Goal: Task Accomplishment & Management: Use online tool/utility

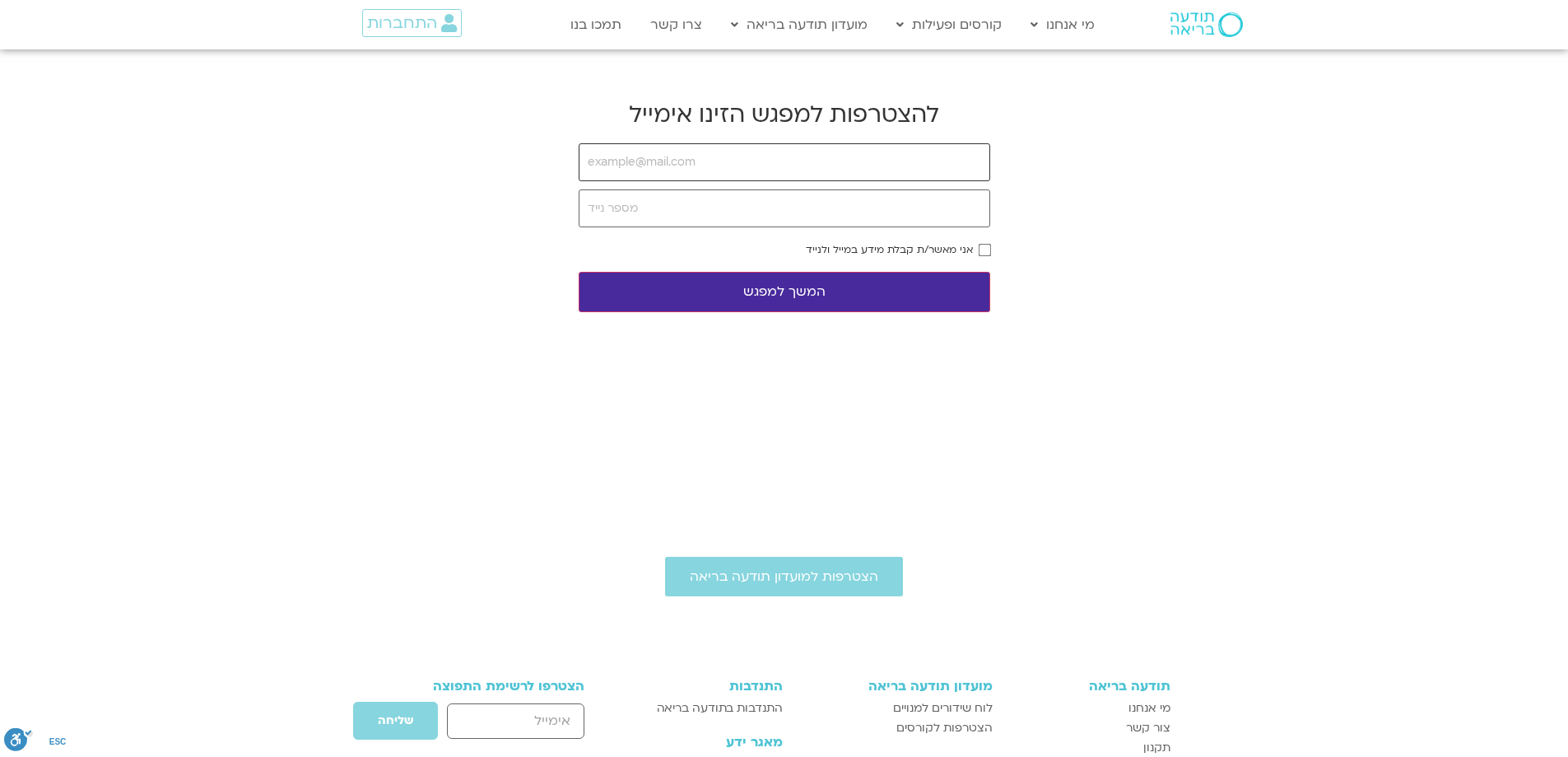
click at [639, 161] on input "email" at bounding box center [784, 162] width 412 height 38
type input "צ"
click at [689, 169] on input "[EMAIL_ADDRESS]/com" at bounding box center [784, 162] width 412 height 38
click at [682, 158] on input "[EMAIL_ADDRESS]/com" at bounding box center [784, 162] width 412 height 38
type input "[EMAIL_ADDRESS][DOMAIN_NAME]"
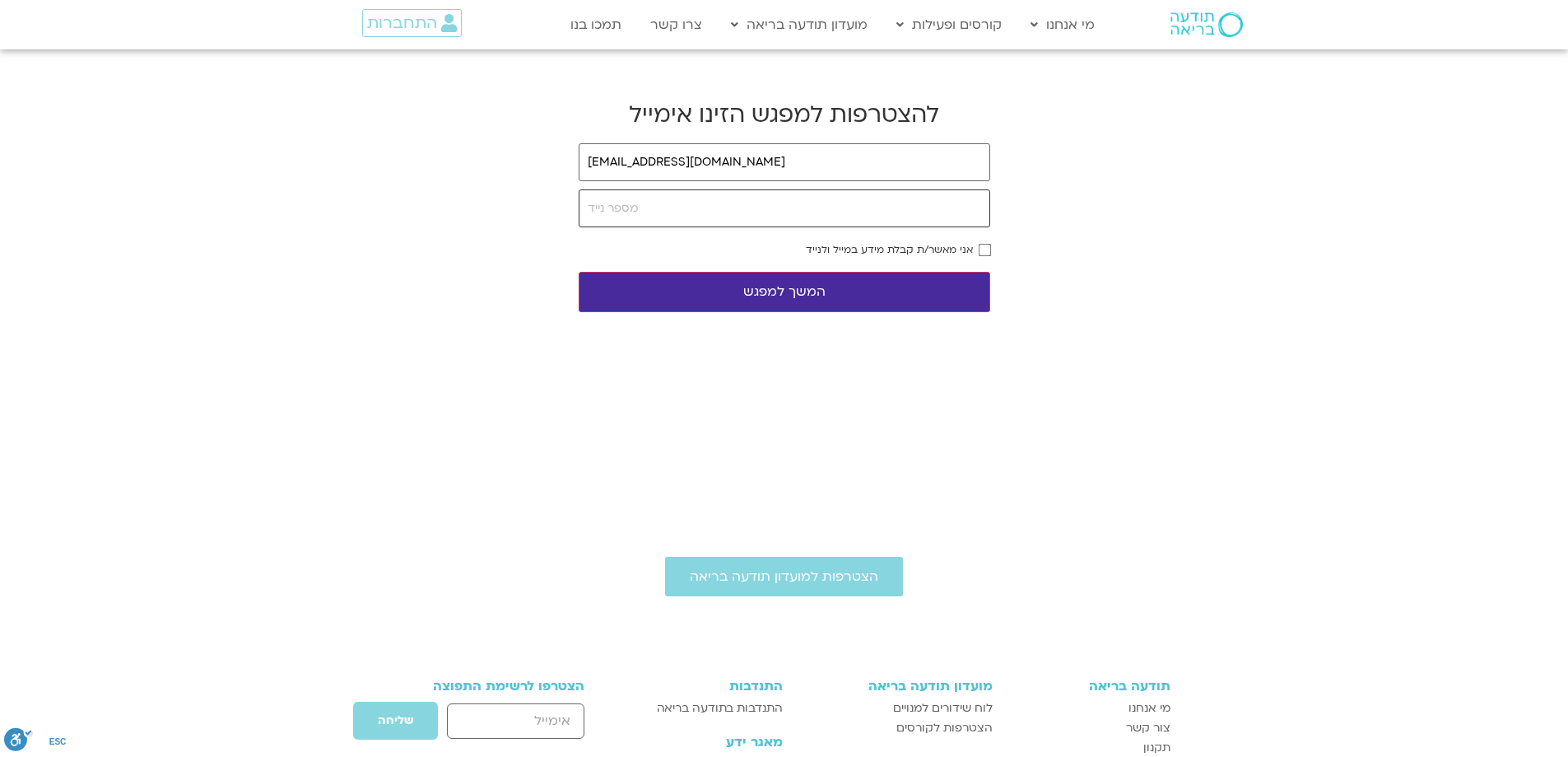
click at [655, 209] on input "tel" at bounding box center [784, 208] width 412 height 38
type input "0545721120"
click at [723, 292] on button "המשך למפגש" at bounding box center [784, 292] width 412 height 40
click at [879, 271] on button "המשך למפגש" at bounding box center [784, 292] width 412 height 40
click at [874, 284] on button "המשך למפגש" at bounding box center [784, 292] width 412 height 40
